Goal: Navigation & Orientation: Find specific page/section

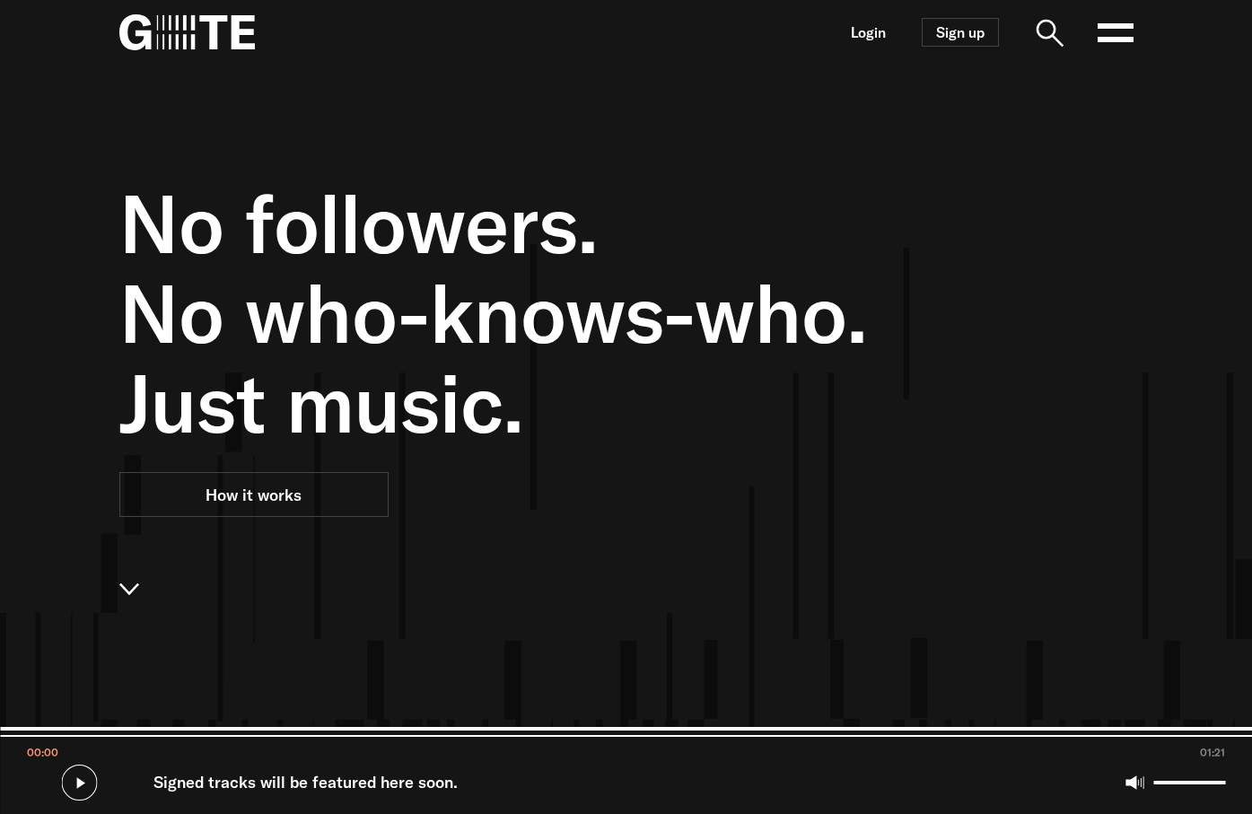
click at [856, 31] on link "Login" at bounding box center [868, 32] width 35 height 15
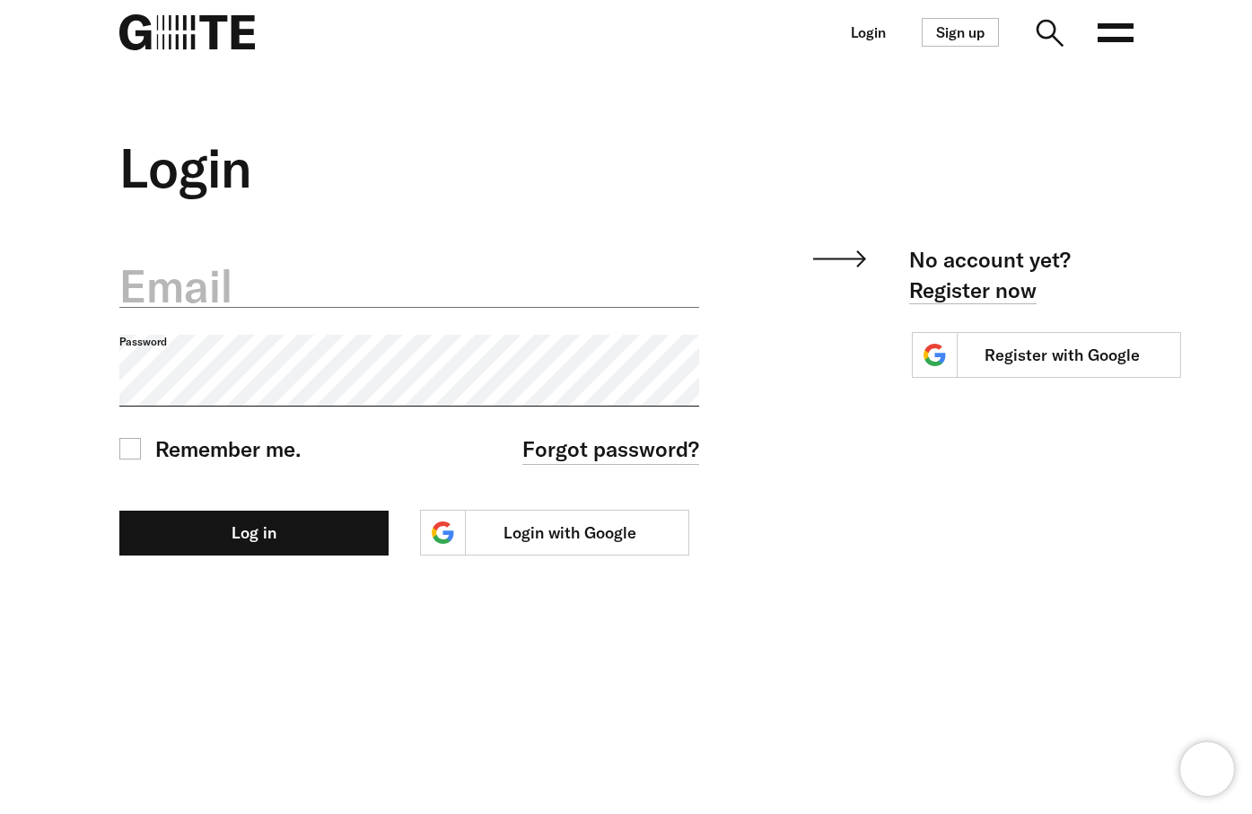
click at [311, 271] on label "Email" at bounding box center [409, 286] width 581 height 63
click at [311, 271] on input "Email" at bounding box center [409, 276] width 581 height 64
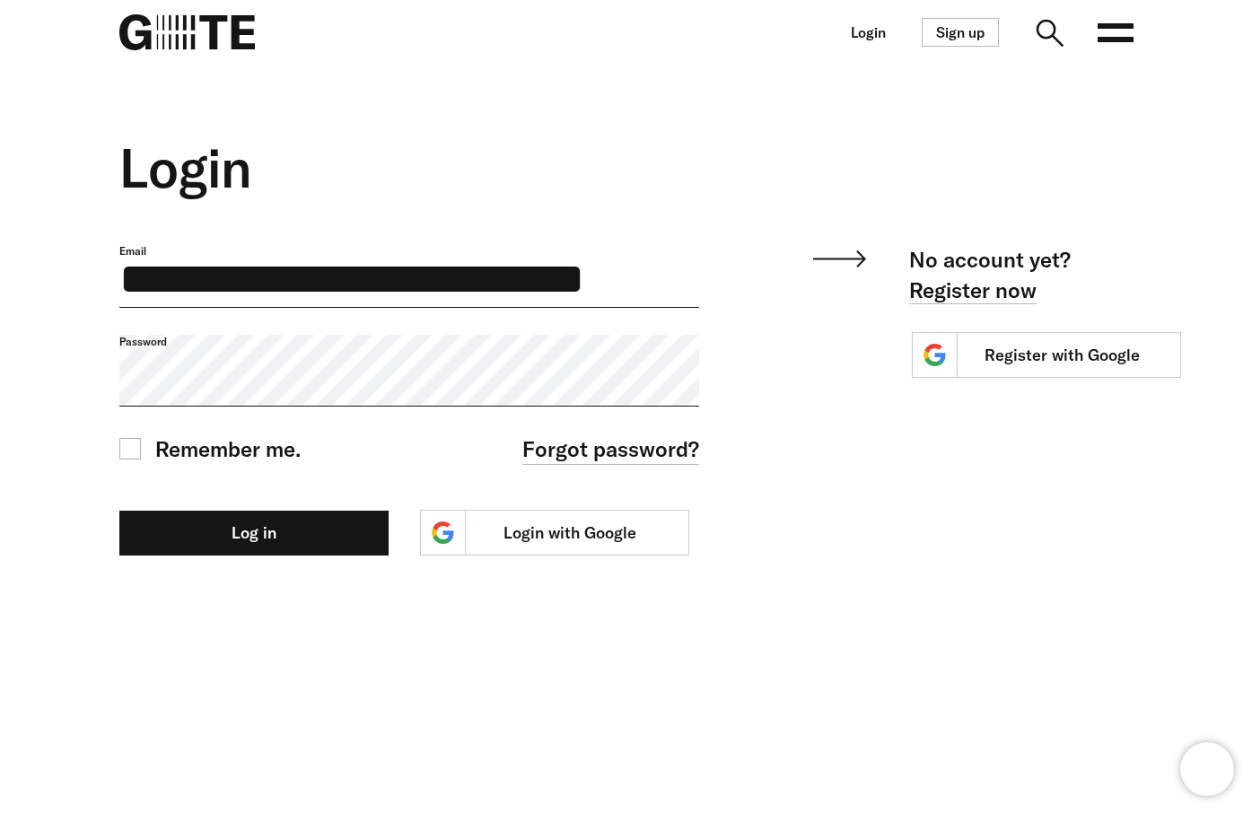
scroll to position [0, 22]
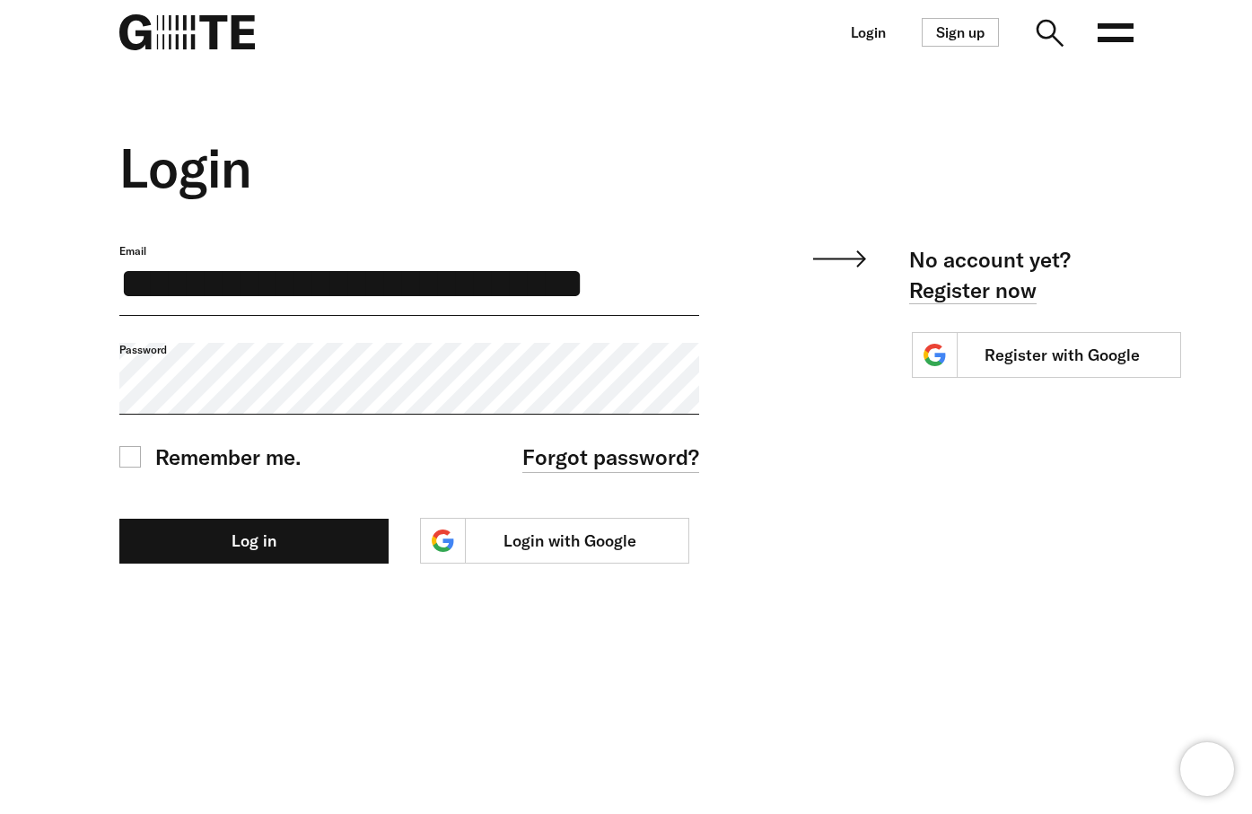
type input "**********"
click at [119, 519] on button "Log in" at bounding box center [253, 541] width 269 height 45
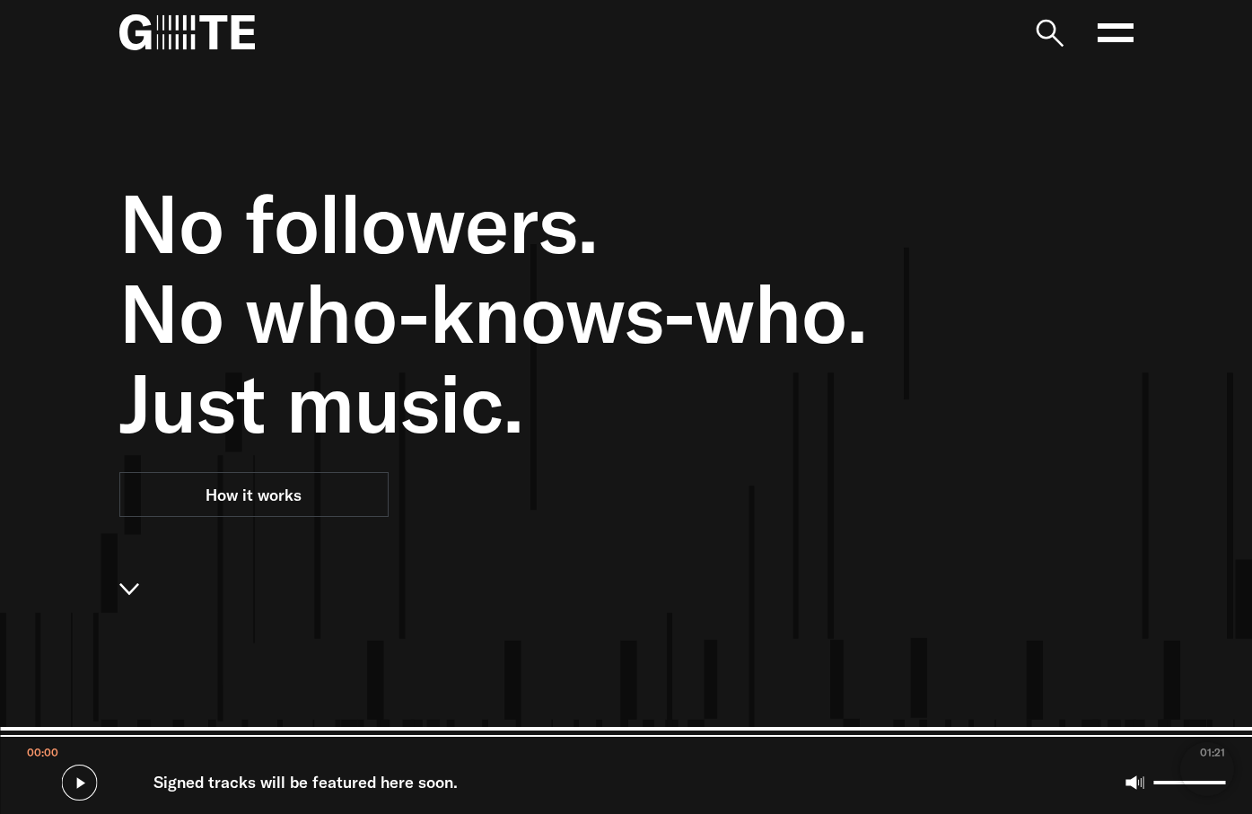
click at [1126, 39] on rect at bounding box center [1116, 39] width 36 height 5
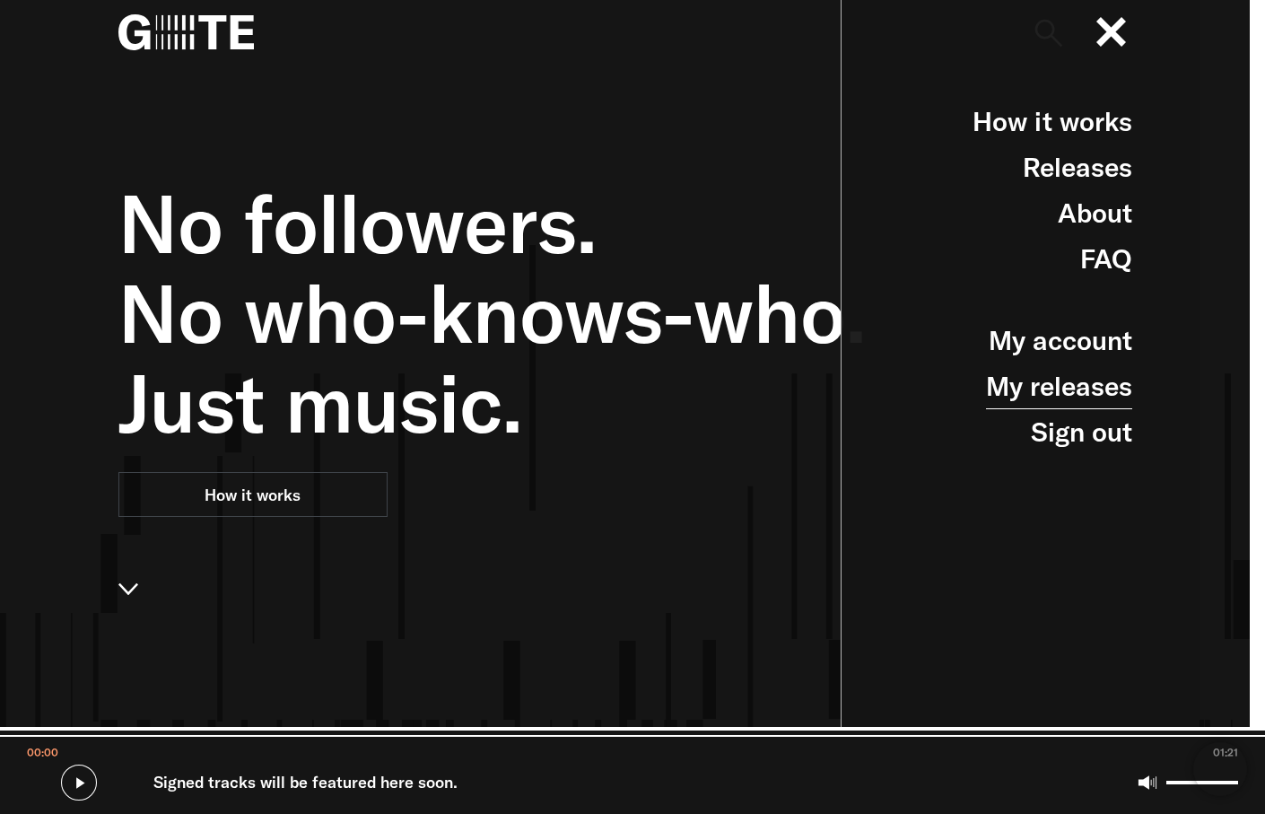
click at [1068, 382] on link "My releases" at bounding box center [1059, 386] width 146 height 46
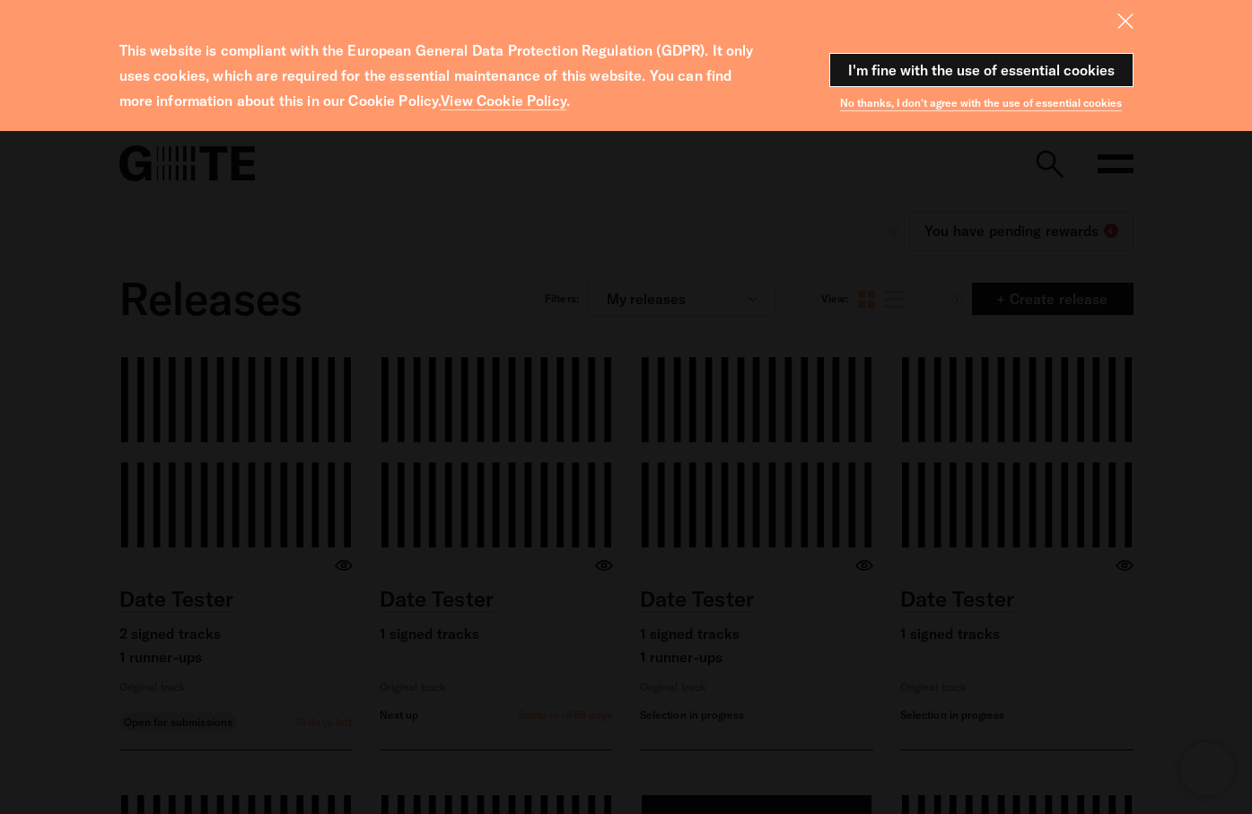
click at [1110, 67] on button "I'm fine with the use of essential cookies" at bounding box center [981, 70] width 304 height 34
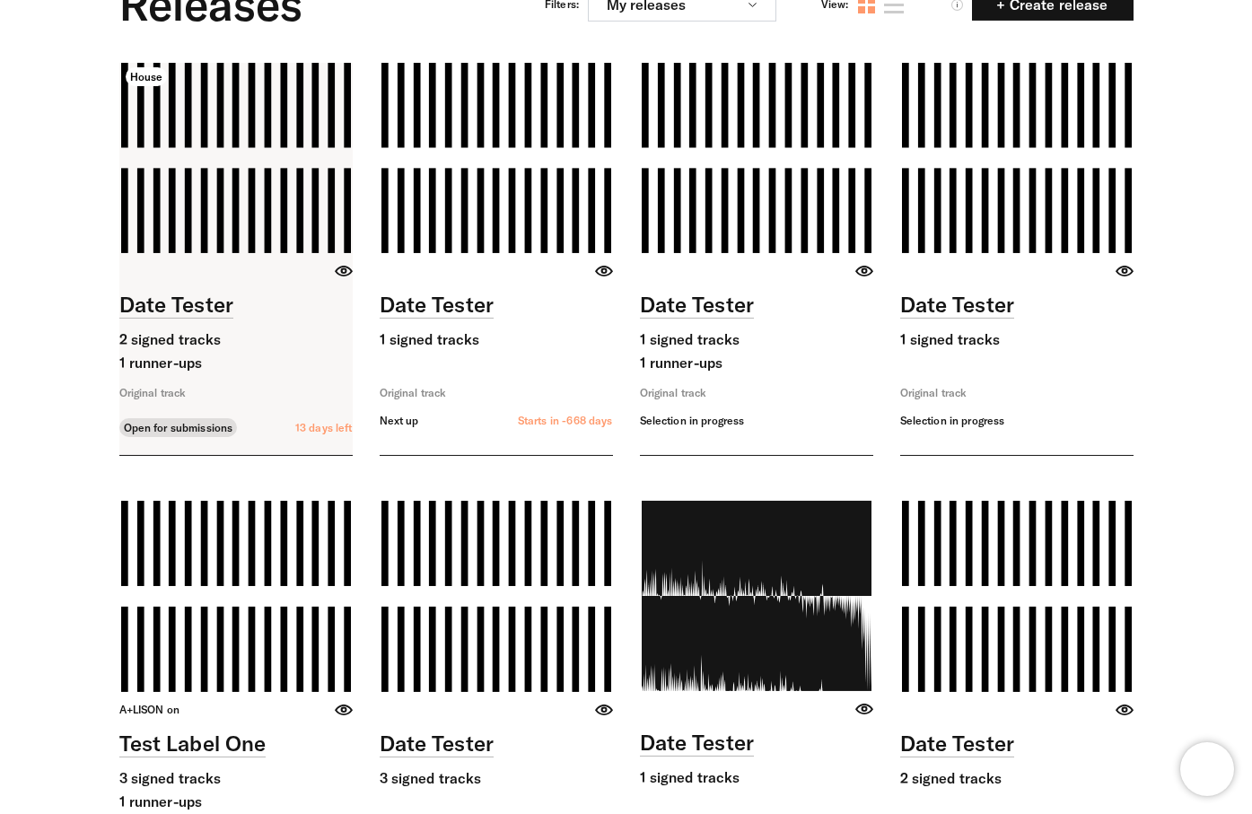
scroll to position [172, 0]
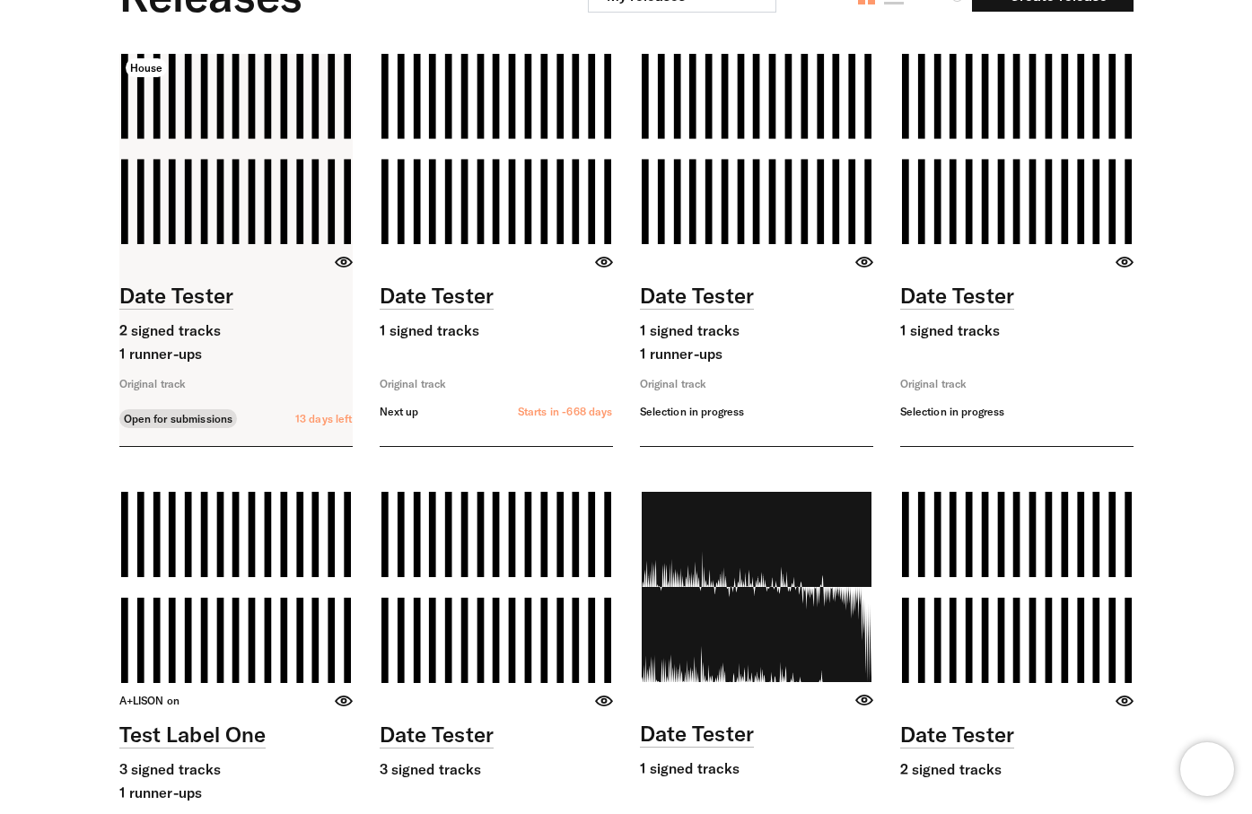
click at [221, 350] on link at bounding box center [235, 250] width 233 height 392
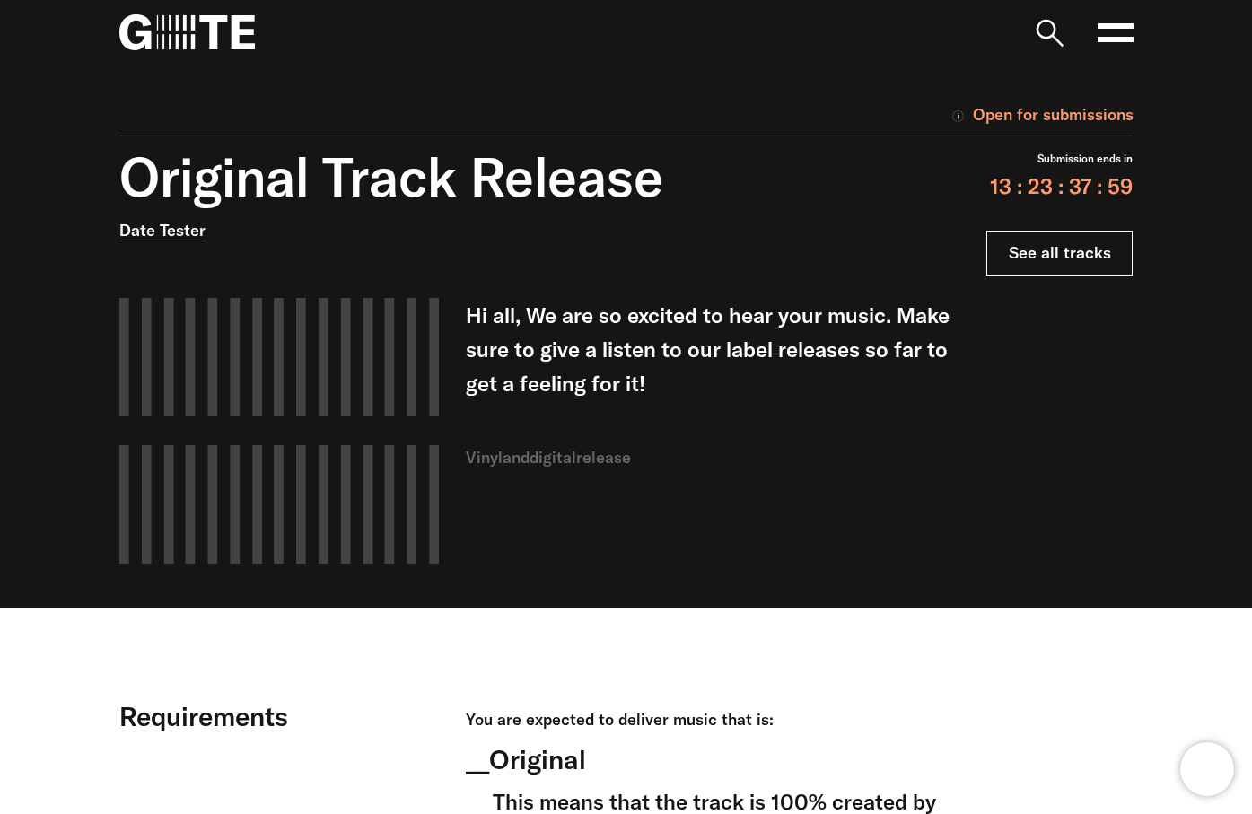
click at [1128, 258] on link "See all tracks" at bounding box center [1059, 253] width 146 height 45
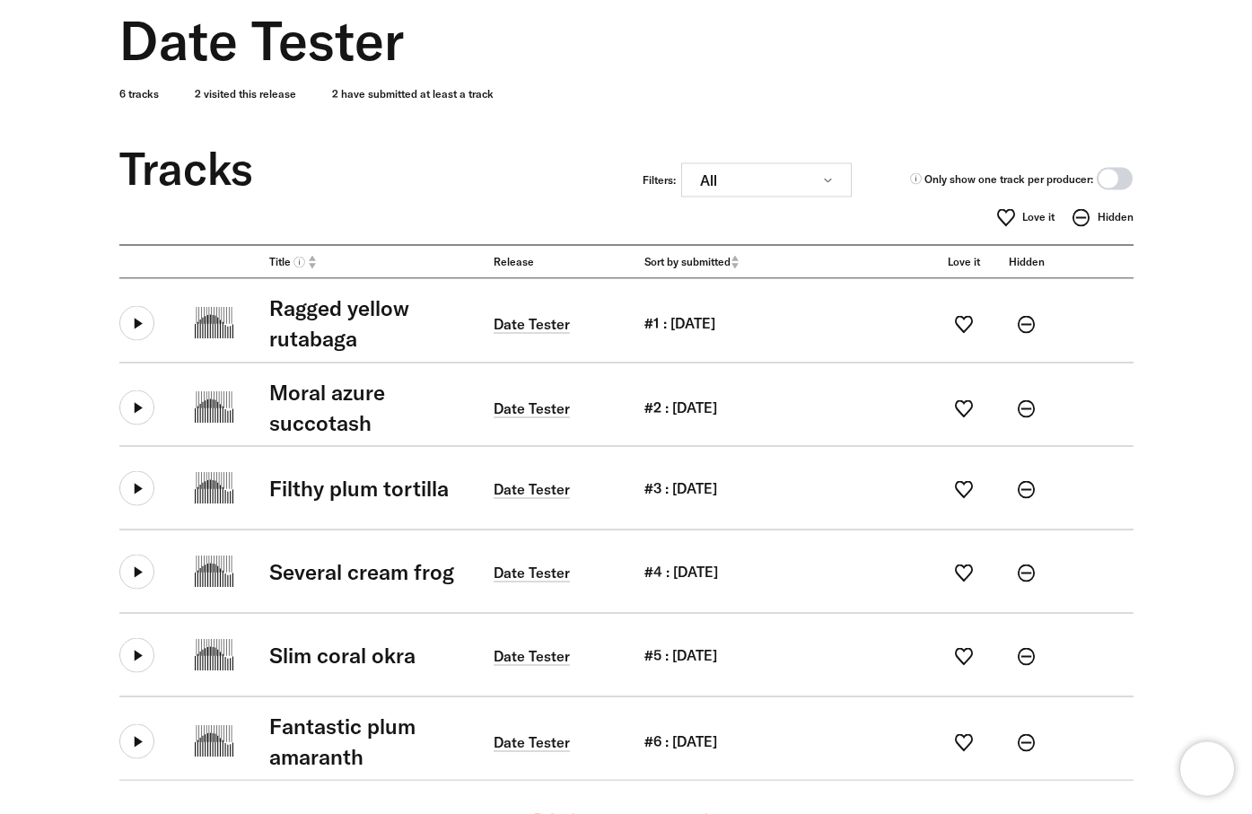
scroll to position [106, 0]
